Goal: Check status: Check status

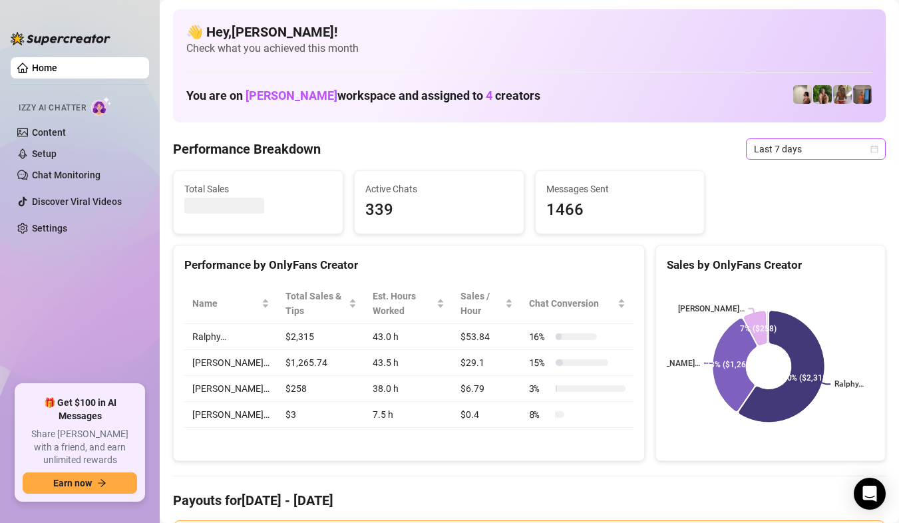
click at [865, 154] on span "Last 7 days" at bounding box center [816, 149] width 124 height 20
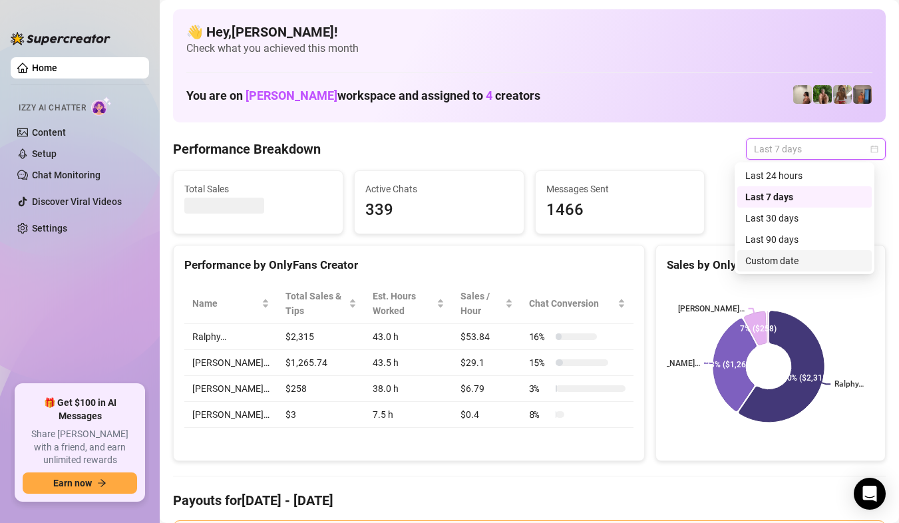
click at [776, 266] on div "Custom date" at bounding box center [805, 261] width 118 height 15
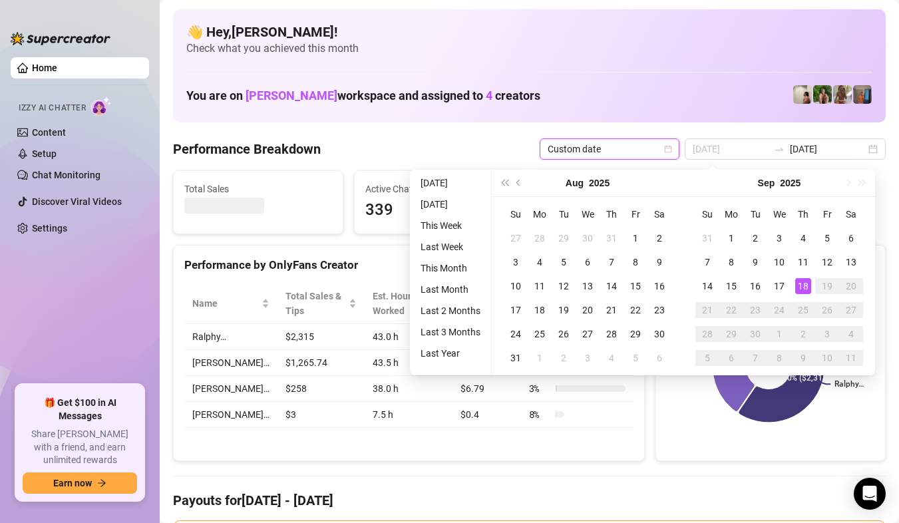
type input "[DATE]"
click at [803, 280] on div "18" at bounding box center [803, 286] width 16 height 16
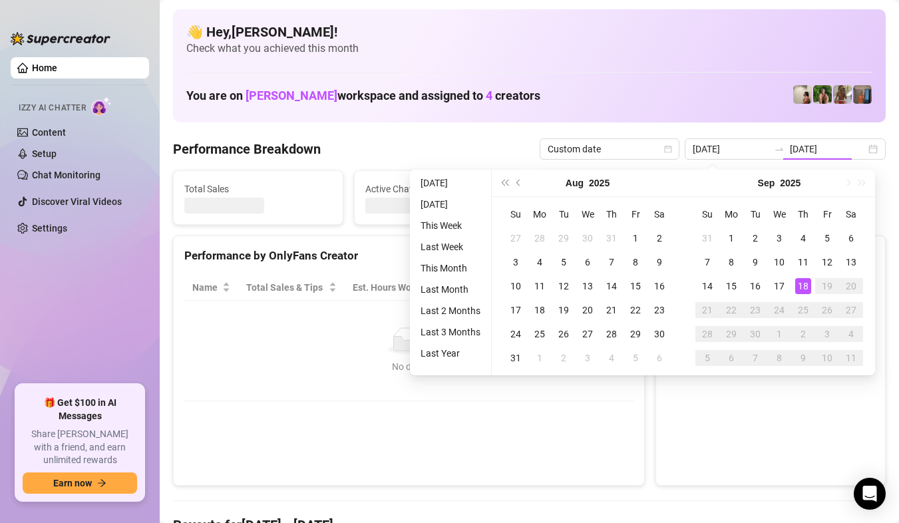
type input "2025-09-18"
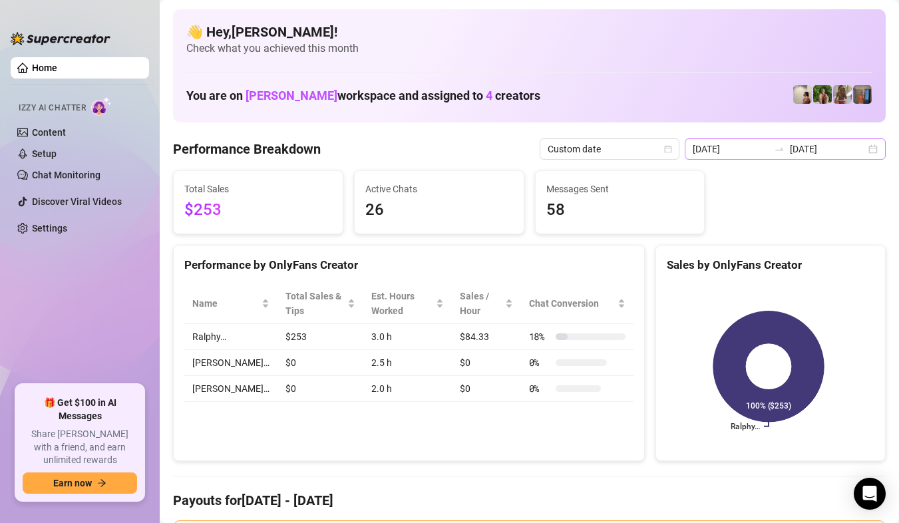
click at [861, 154] on div "2025-09-18 2025-09-18" at bounding box center [785, 148] width 201 height 21
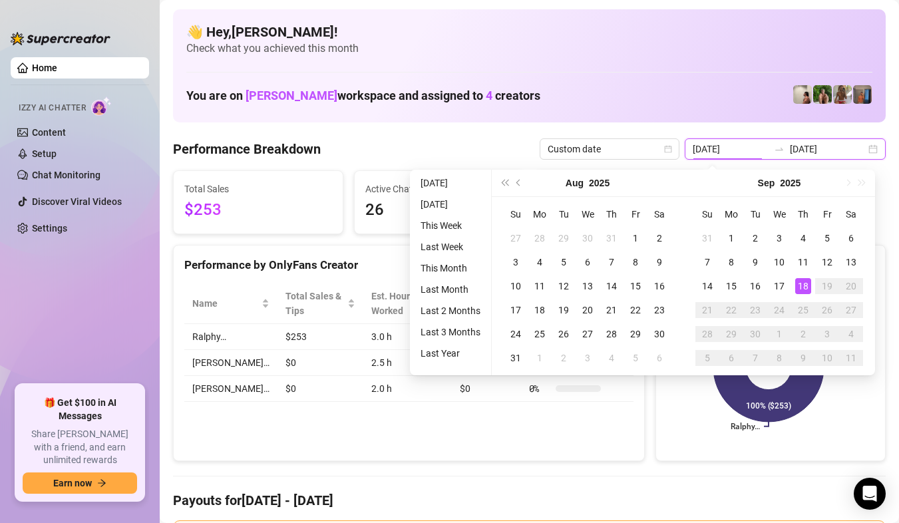
type input "[DATE]"
click at [803, 287] on div "18" at bounding box center [803, 286] width 16 height 16
type input "[DATE]"
click at [650, 428] on div "Sales by OnlyFans Creator Ralphy… 100% ($253)" at bounding box center [770, 353] width 241 height 217
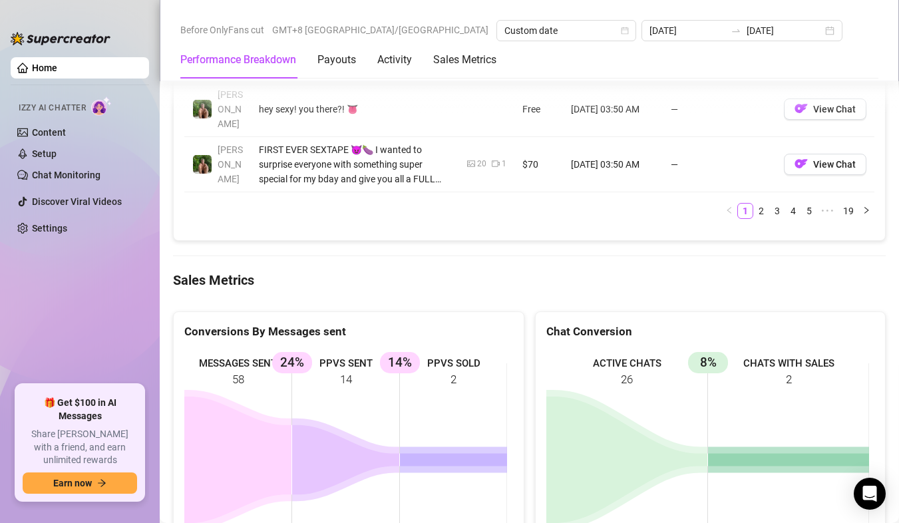
scroll to position [1731, 0]
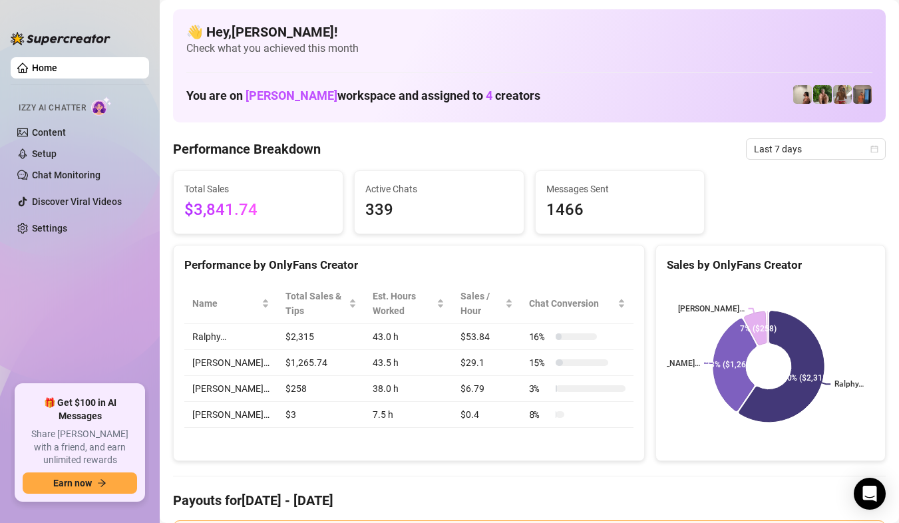
click at [439, 266] on div "Performance by OnlyFans Creator" at bounding box center [408, 265] width 449 height 18
click at [857, 152] on span "Last 7 days" at bounding box center [816, 149] width 124 height 20
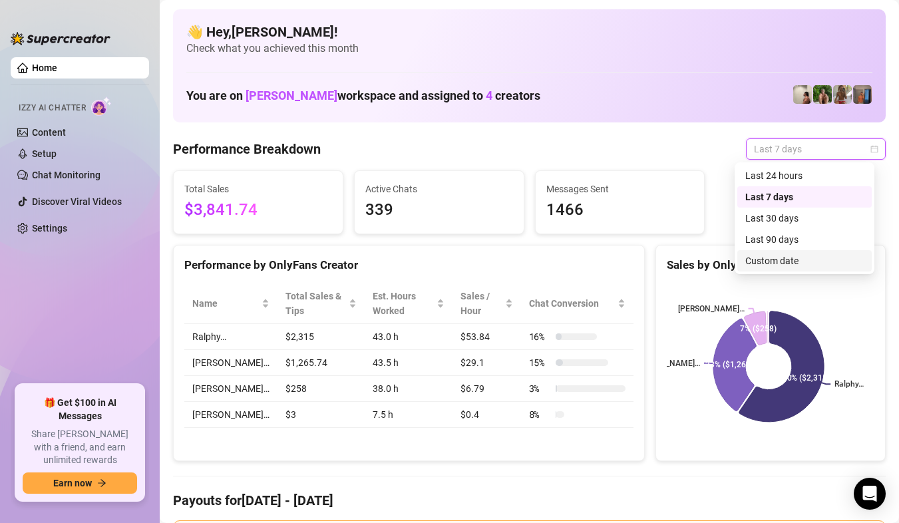
click at [773, 262] on div "Custom date" at bounding box center [805, 261] width 118 height 15
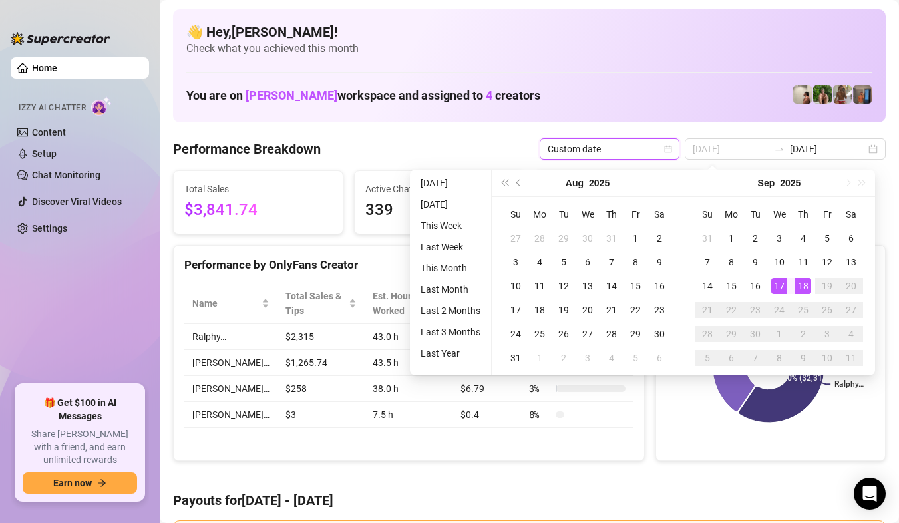
type input "2025-09-18"
click at [795, 288] on div "18" at bounding box center [803, 286] width 16 height 16
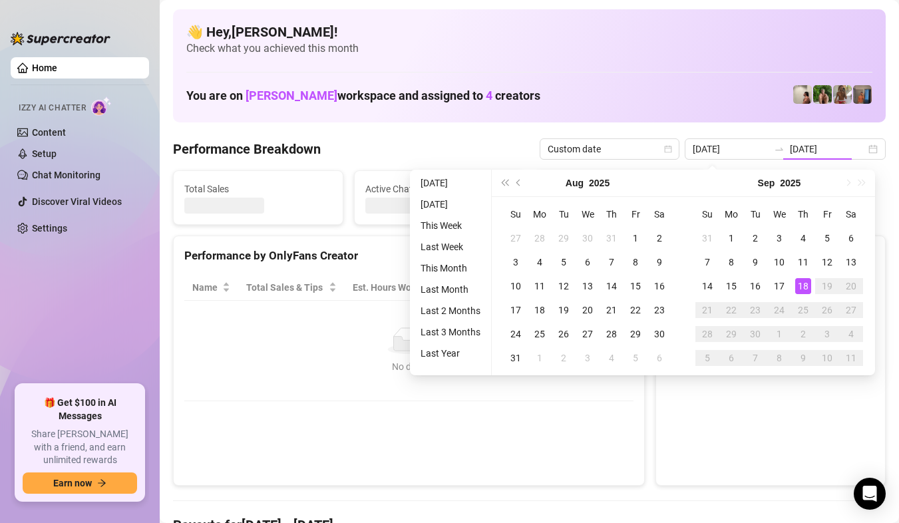
type input "[DATE]"
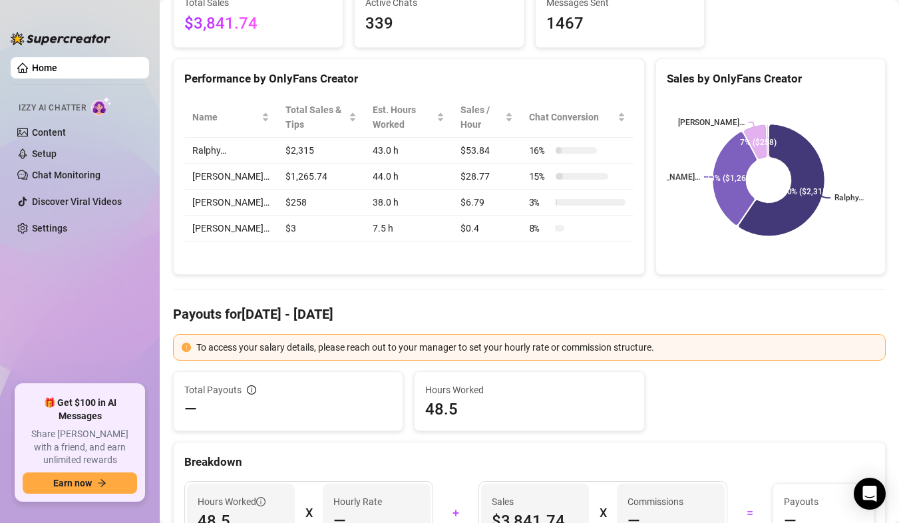
scroll to position [200, 0]
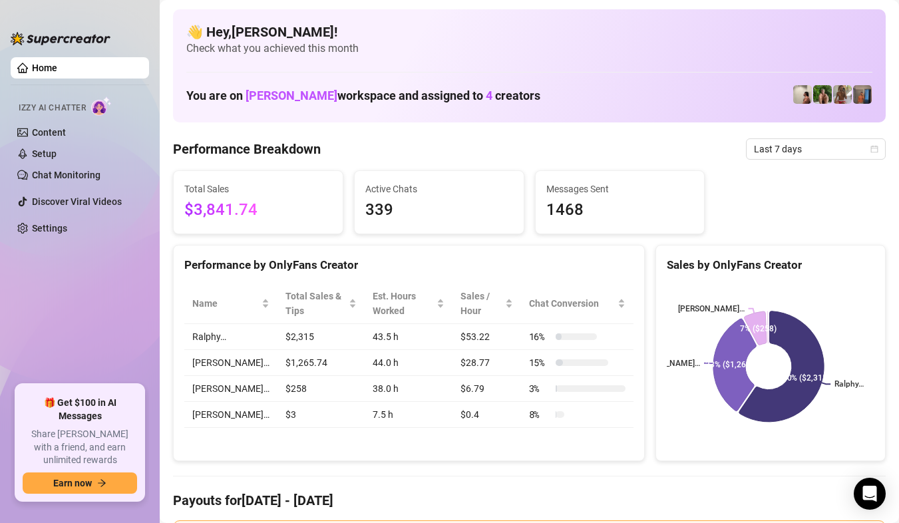
click at [871, 145] on icon "calendar" at bounding box center [875, 149] width 8 height 8
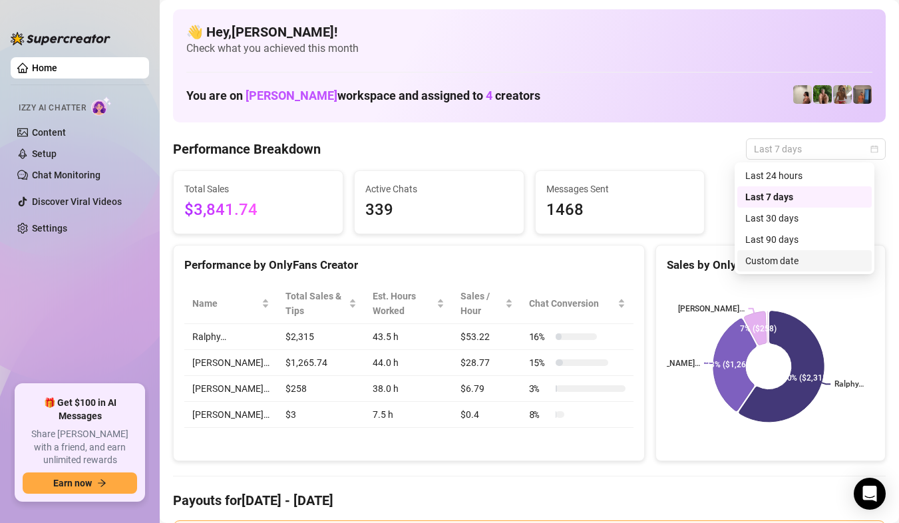
click at [790, 262] on div "Custom date" at bounding box center [805, 261] width 118 height 15
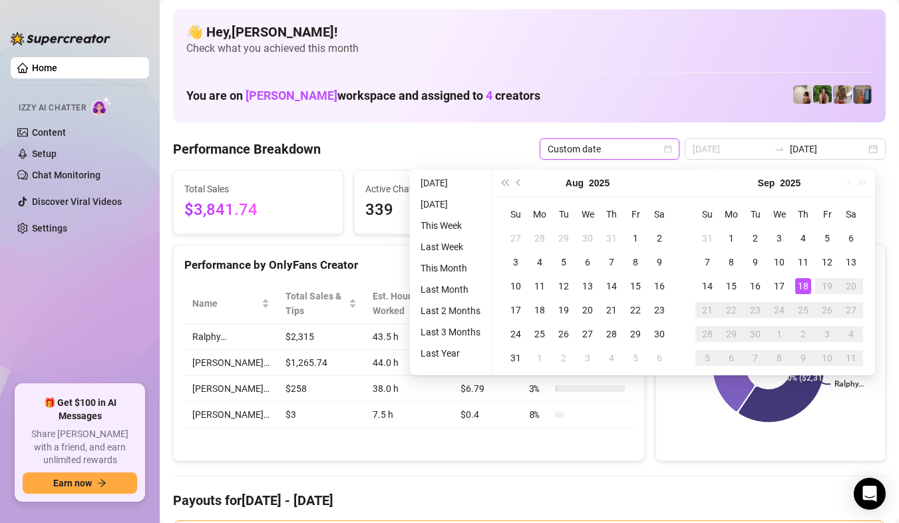
type input "[DATE]"
click at [534, 141] on div "Performance Breakdown Custom date Custom date 2025-09-11 2025-09-18" at bounding box center [529, 148] width 713 height 21
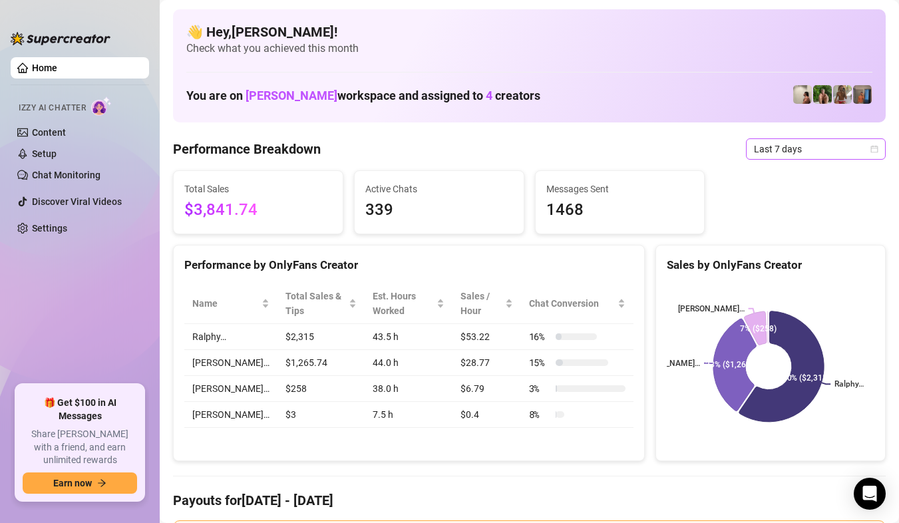
click at [851, 147] on span "Last 7 days" at bounding box center [816, 149] width 124 height 20
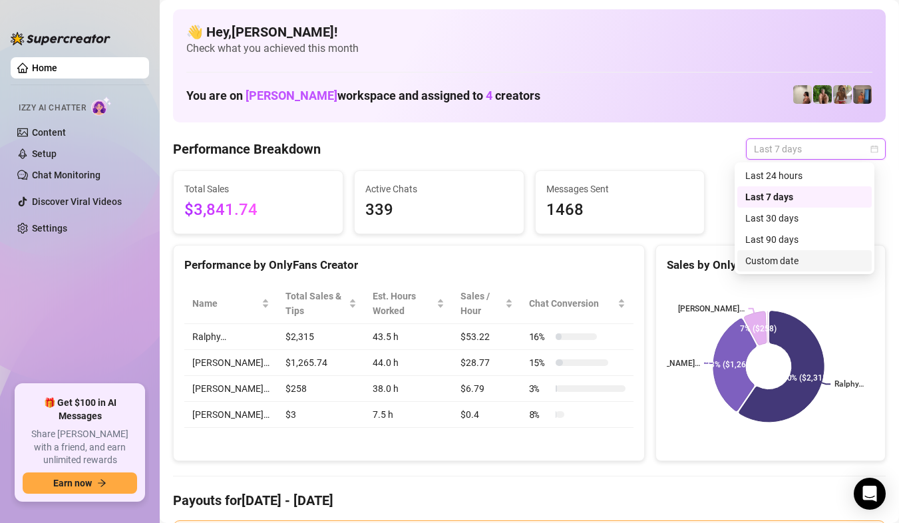
click at [782, 260] on div "Custom date" at bounding box center [805, 261] width 118 height 15
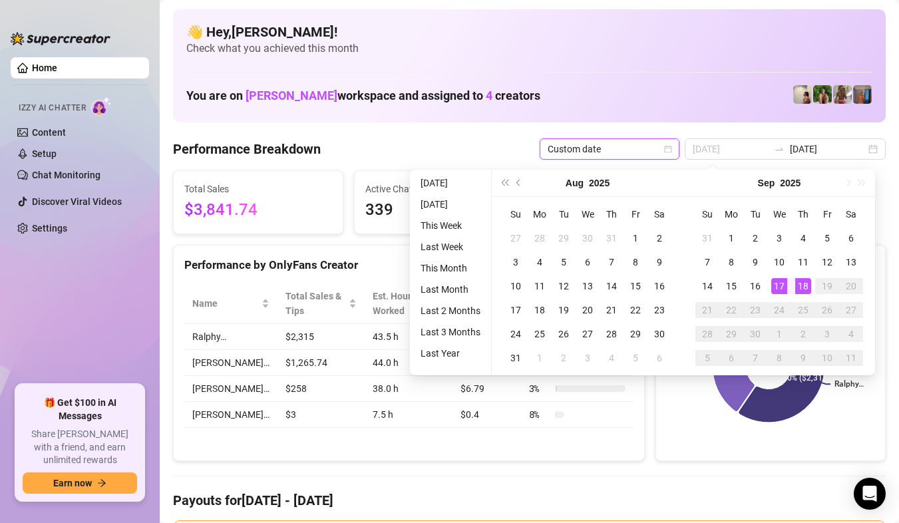
type input "2025-09-18"
click at [801, 290] on div "18" at bounding box center [803, 286] width 16 height 16
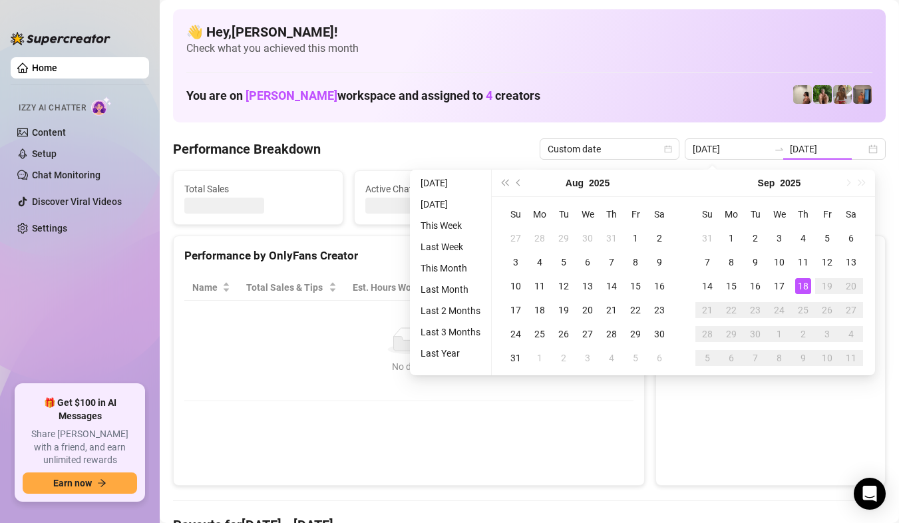
type input "2025-09-18"
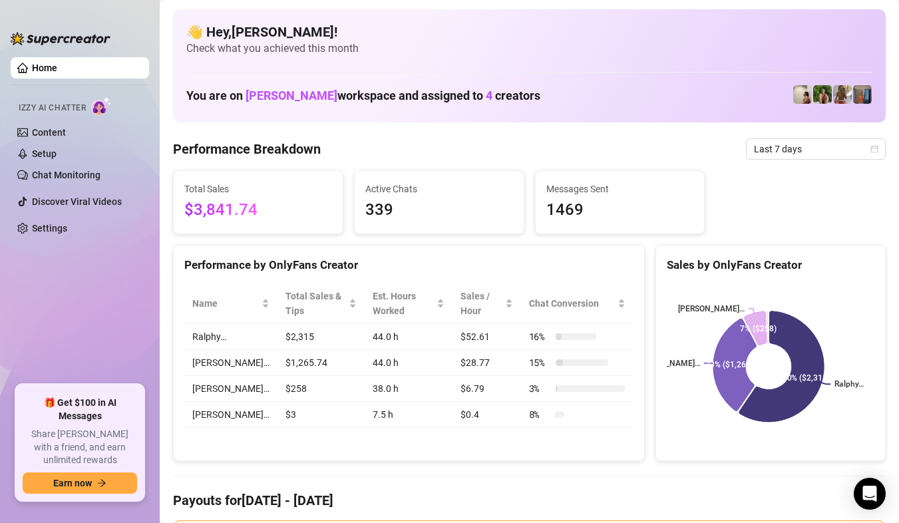
click at [1, 272] on aside "Home Izzy AI Chatter Content Setup Chat Monitoring Discover Viral Videos Settin…" at bounding box center [80, 261] width 160 height 523
click at [855, 152] on span "Last 7 days" at bounding box center [816, 149] width 124 height 20
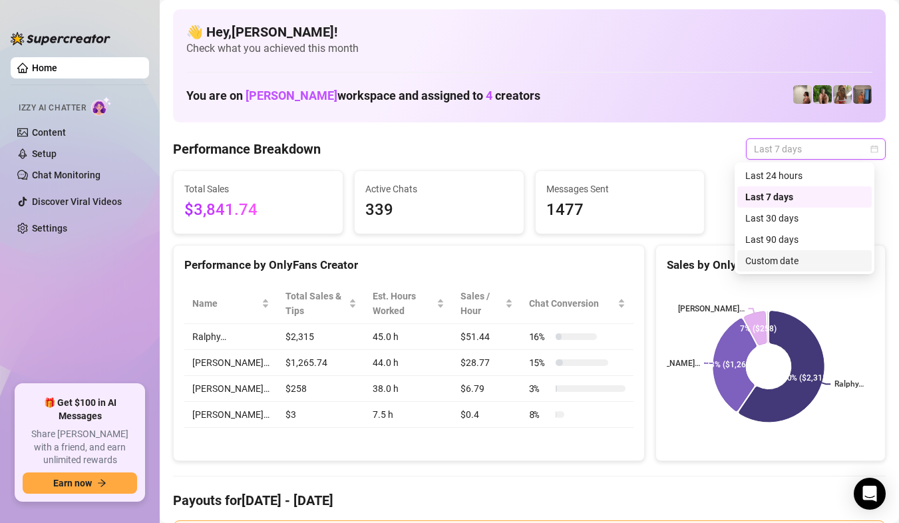
click at [781, 254] on div "Custom date" at bounding box center [805, 261] width 118 height 15
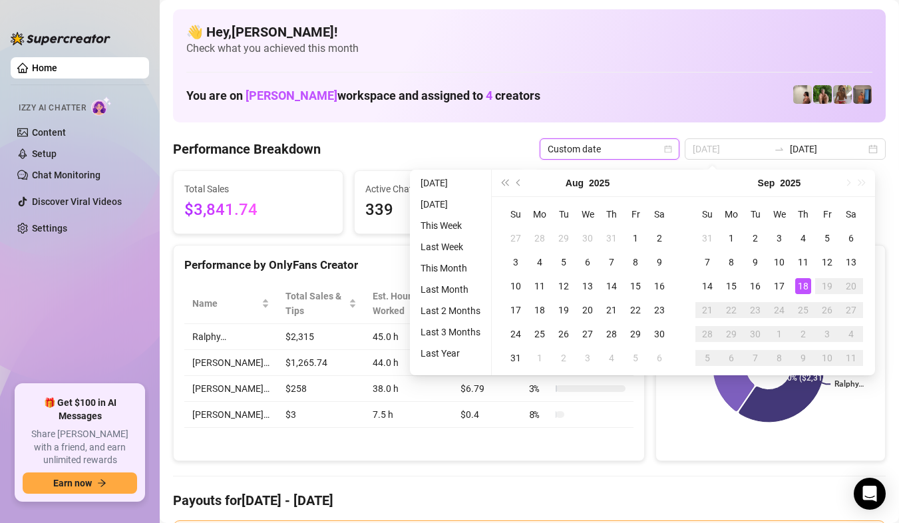
type input "[DATE]"
click at [805, 289] on div "18" at bounding box center [803, 286] width 16 height 16
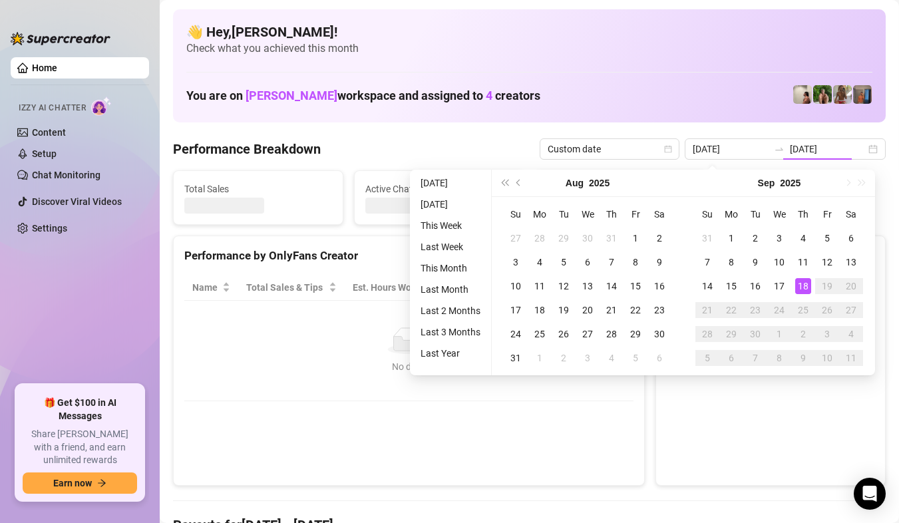
type input "[DATE]"
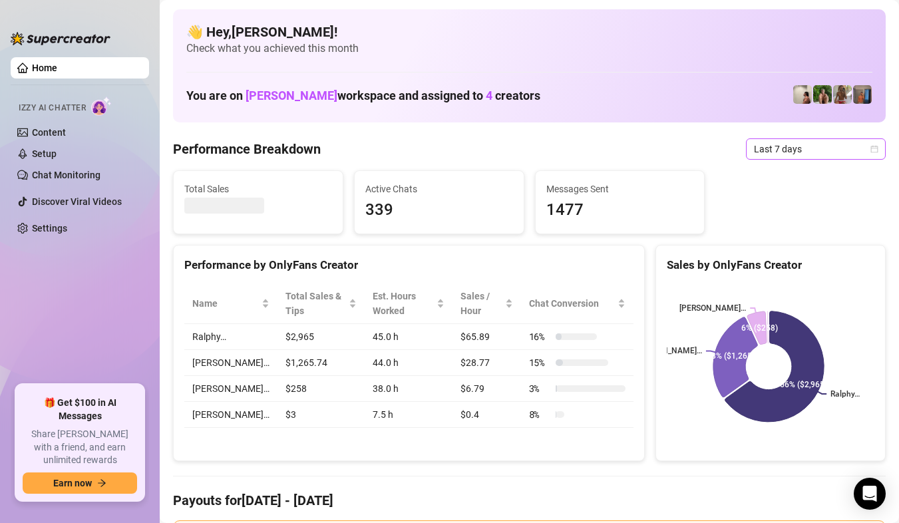
click at [867, 153] on div "Last 7 days" at bounding box center [816, 148] width 140 height 21
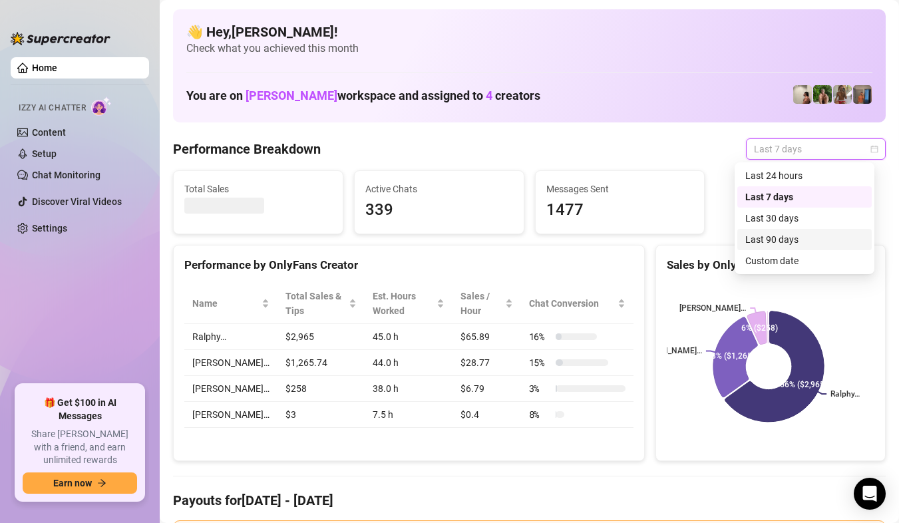
click at [800, 252] on div "Custom date" at bounding box center [805, 260] width 134 height 21
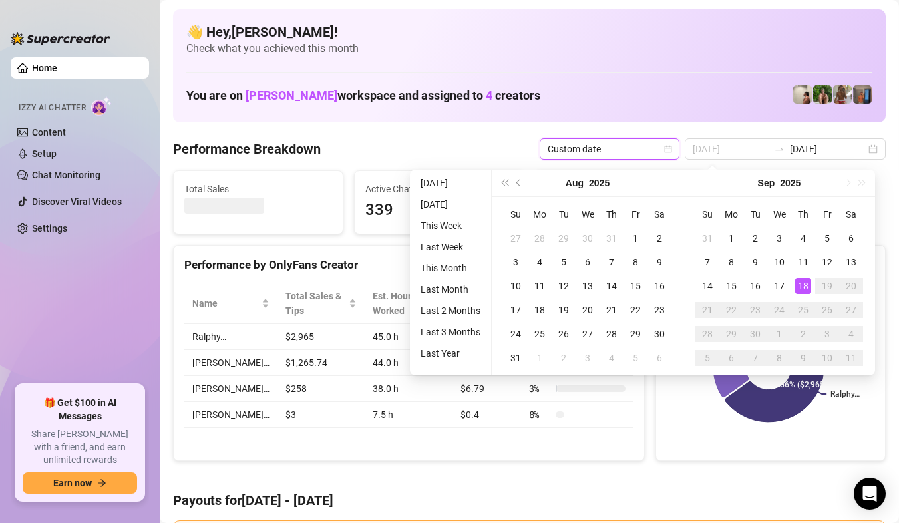
type input "[DATE]"
click at [803, 282] on div "18" at bounding box center [803, 286] width 16 height 16
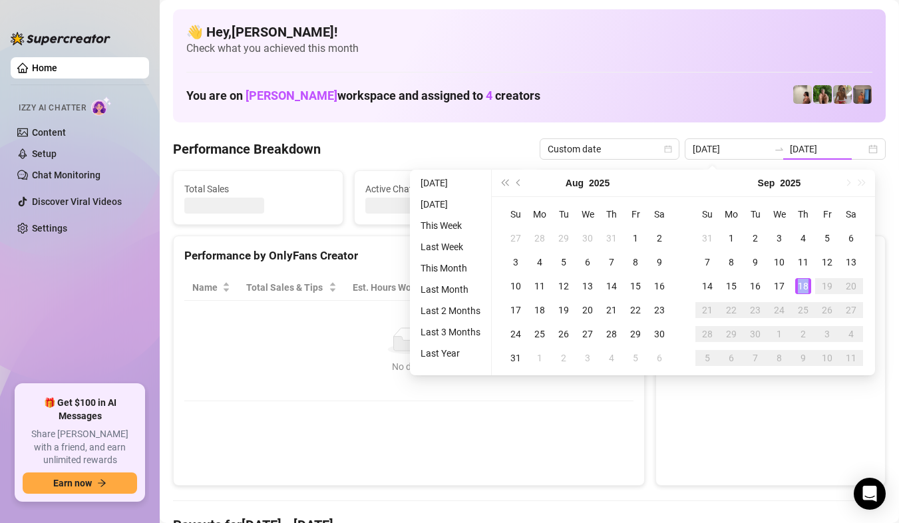
type input "2025-09-18"
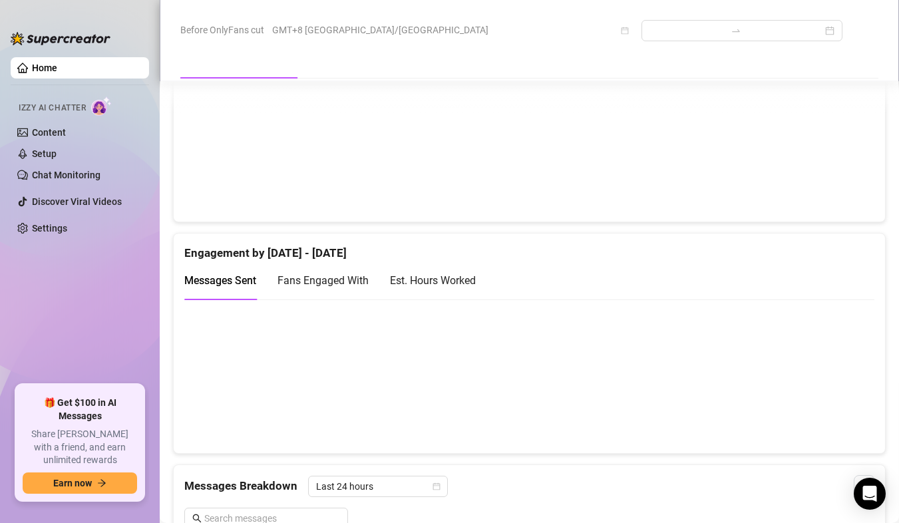
scroll to position [799, 0]
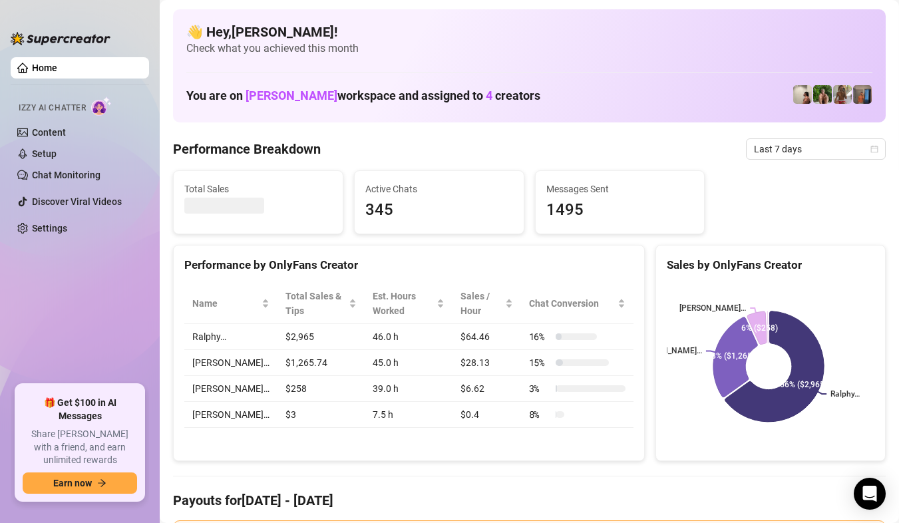
click at [355, 146] on div "Performance Breakdown Last 7 days" at bounding box center [529, 148] width 713 height 21
click at [854, 150] on span "Last 7 days" at bounding box center [816, 149] width 124 height 20
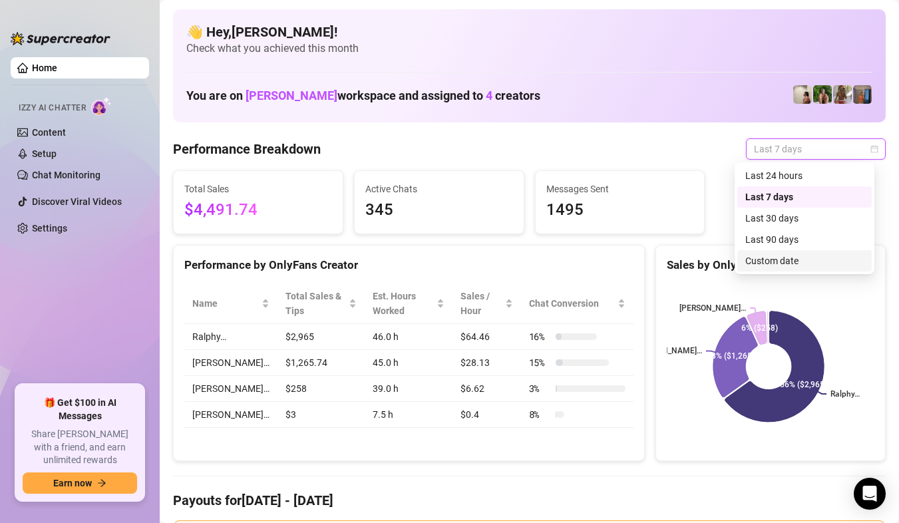
click at [794, 264] on div "Custom date" at bounding box center [805, 261] width 118 height 15
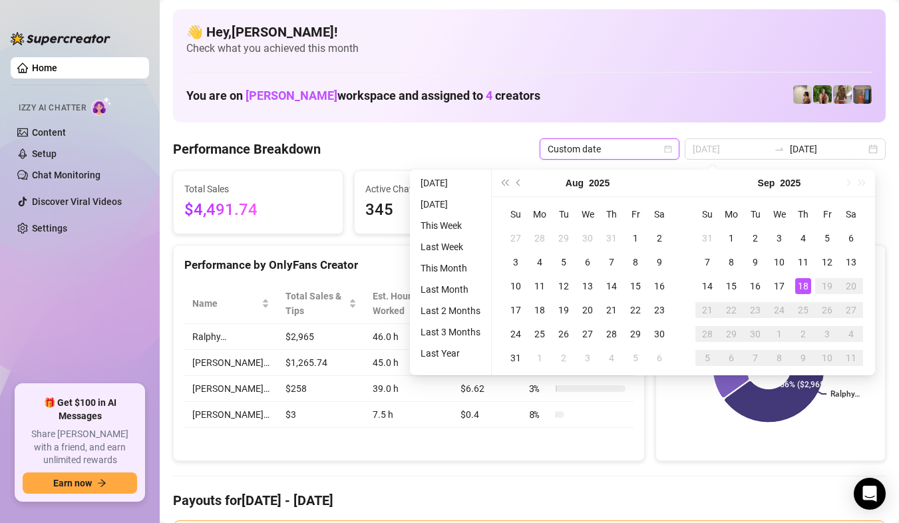
type input "[DATE]"
click at [801, 286] on div "18" at bounding box center [803, 286] width 16 height 16
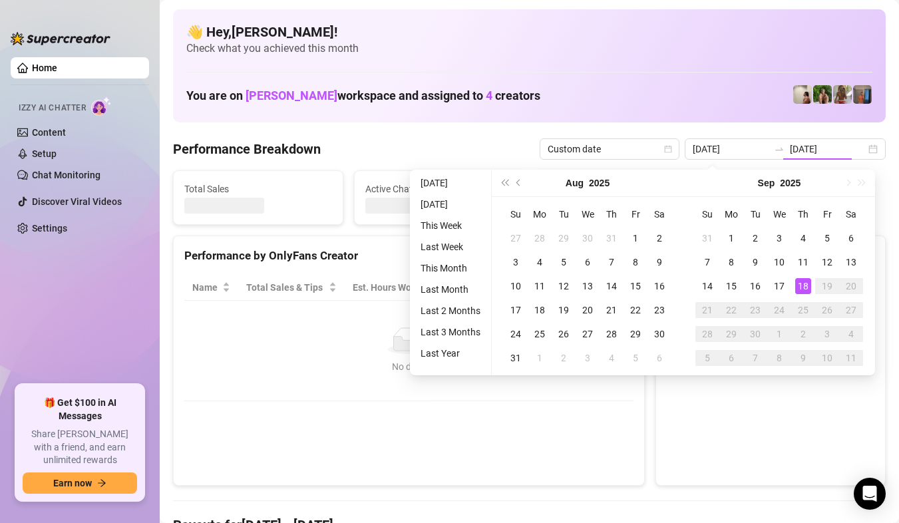
type input "2025-09-18"
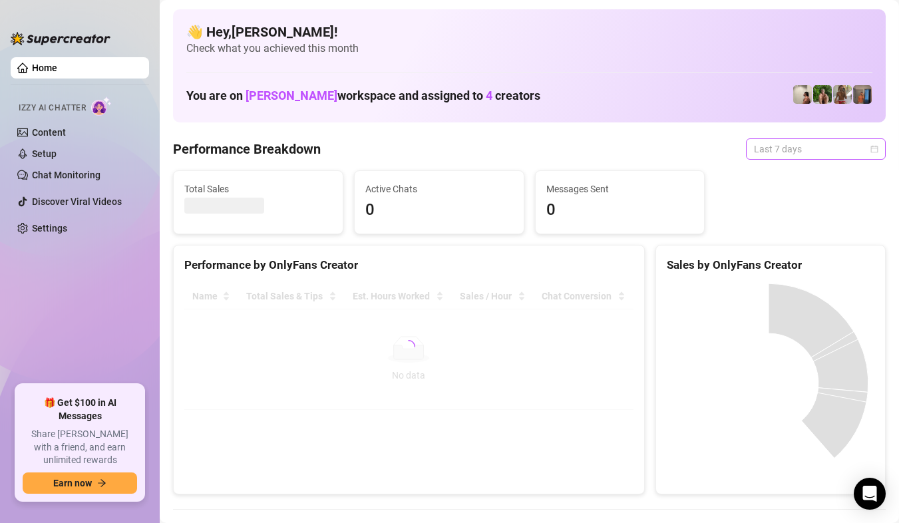
click at [869, 151] on div "Last 7 days" at bounding box center [816, 148] width 140 height 21
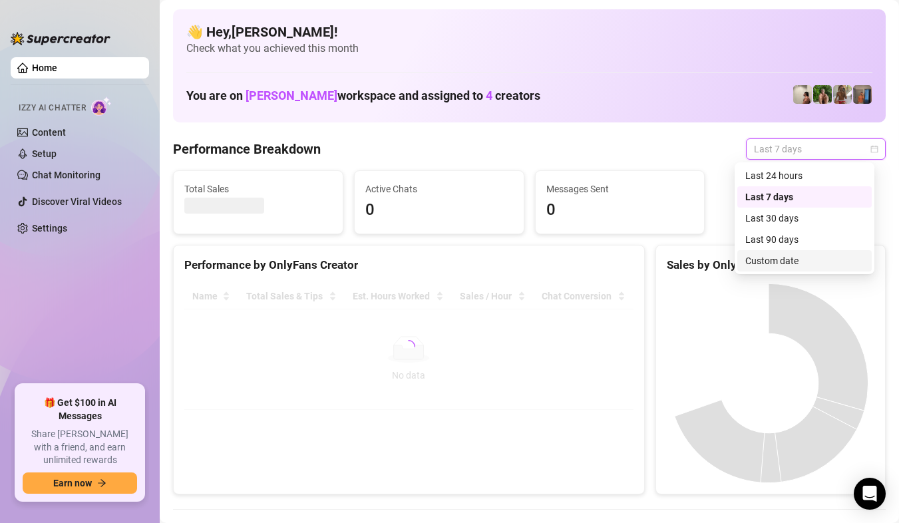
click at [812, 259] on div "Custom date" at bounding box center [805, 261] width 118 height 15
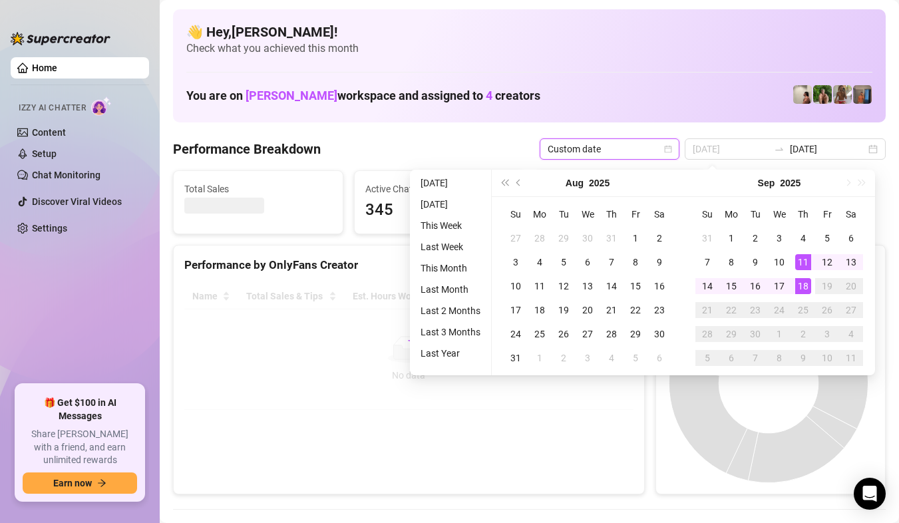
type input "[DATE]"
click at [800, 286] on div "18" at bounding box center [803, 286] width 16 height 16
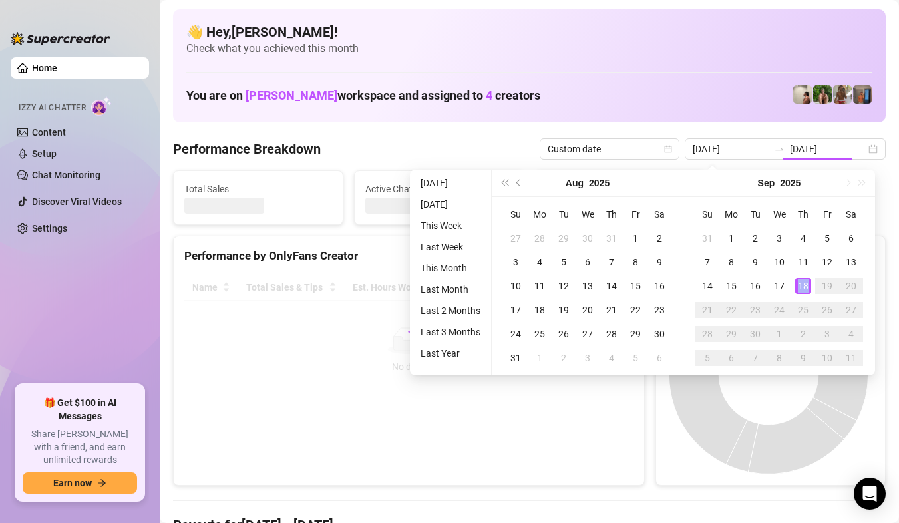
type input "[DATE]"
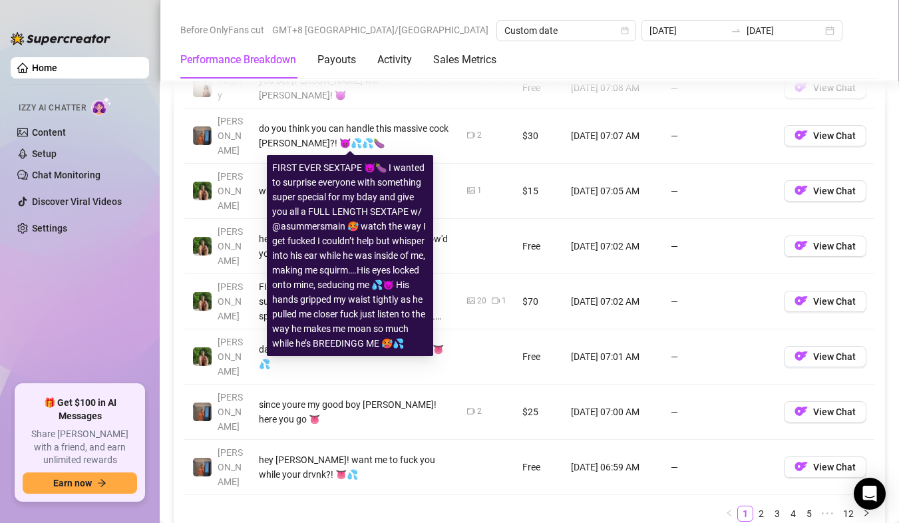
scroll to position [1598, 0]
